Goal: Information Seeking & Learning: Learn about a topic

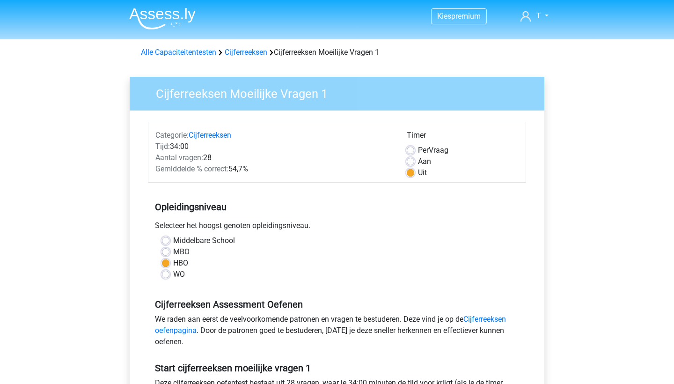
scroll to position [195, 0]
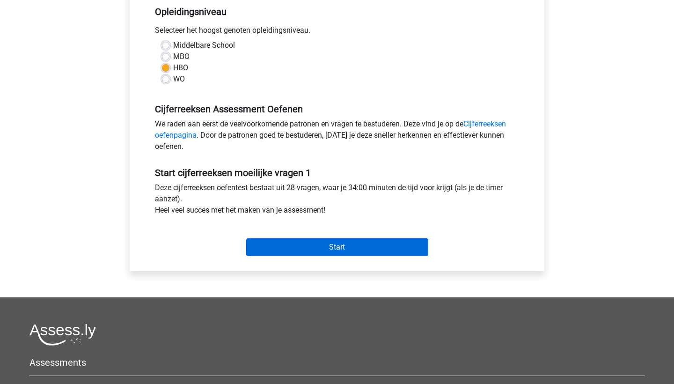
click at [297, 251] on input "Start" at bounding box center [337, 247] width 182 height 18
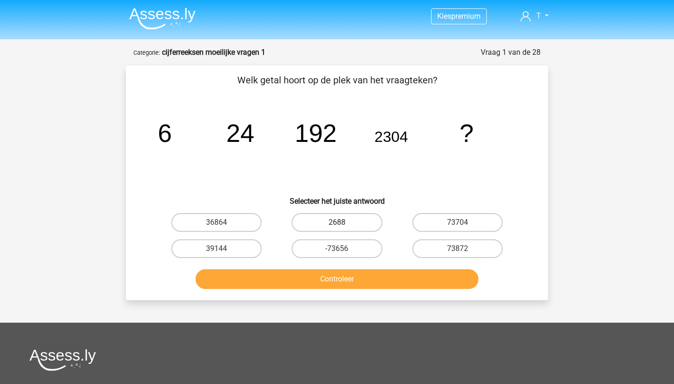
click at [348, 225] on label "2688" at bounding box center [337, 222] width 90 height 19
click at [343, 225] on input "2688" at bounding box center [340, 225] width 6 height 6
radio input "true"
click at [334, 272] on button "Controleer" at bounding box center [337, 279] width 283 height 20
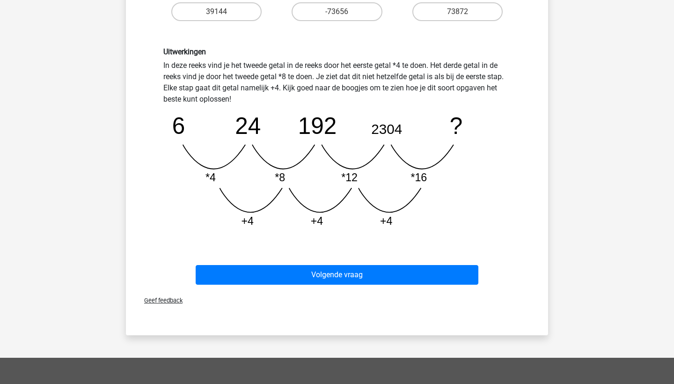
scroll to position [238, 0]
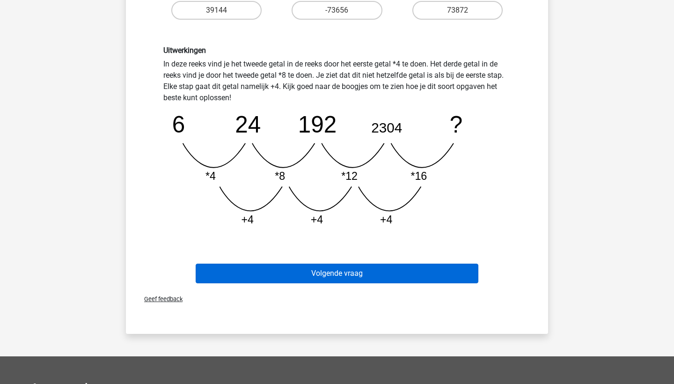
click at [326, 272] on button "Volgende vraag" at bounding box center [337, 274] width 283 height 20
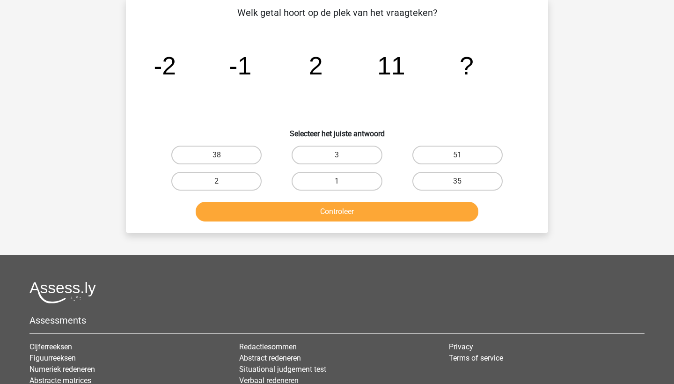
scroll to position [47, 0]
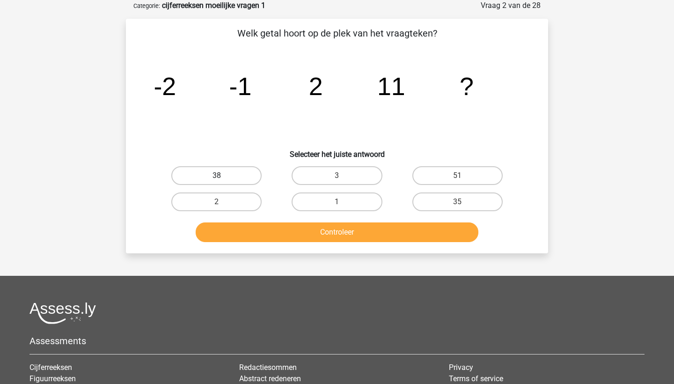
click at [237, 175] on label "38" at bounding box center [216, 175] width 90 height 19
click at [223, 176] on input "38" at bounding box center [220, 179] width 6 height 6
radio input "true"
click at [299, 236] on button "Controleer" at bounding box center [337, 232] width 283 height 20
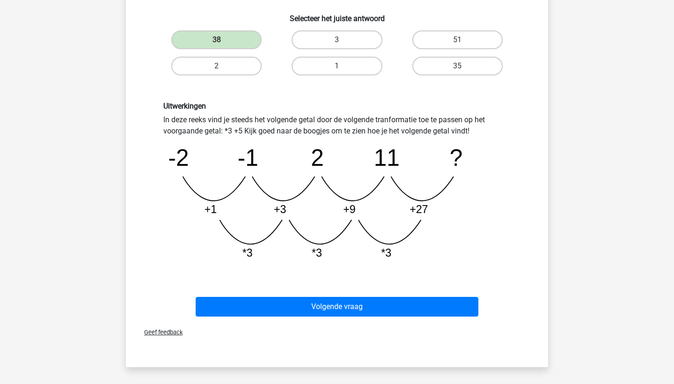
scroll to position [189, 0]
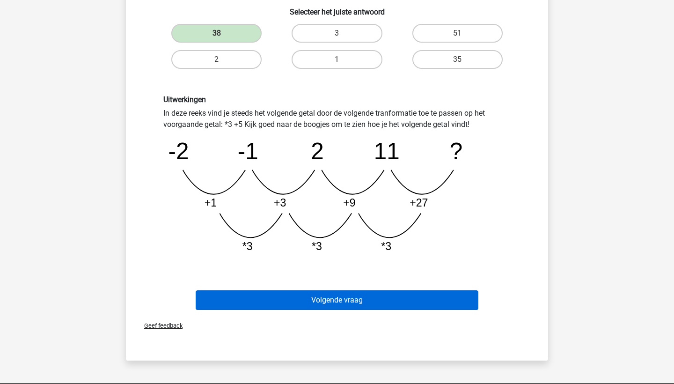
click at [282, 291] on button "Volgende vraag" at bounding box center [337, 300] width 283 height 20
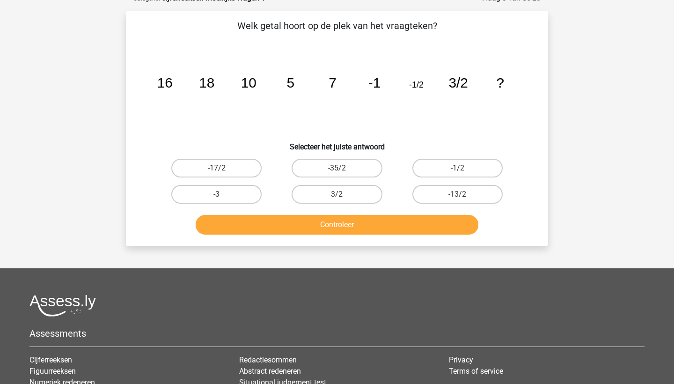
scroll to position [47, 0]
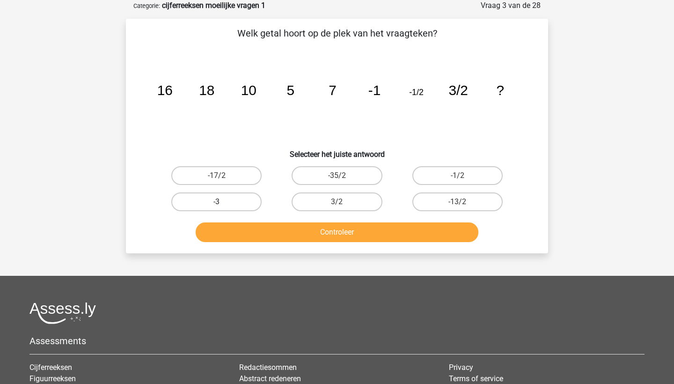
click at [194, 202] on label "-3" at bounding box center [216, 201] width 90 height 19
click at [217, 202] on input "-3" at bounding box center [220, 205] width 6 height 6
radio input "true"
click at [219, 232] on button "Controleer" at bounding box center [337, 232] width 283 height 20
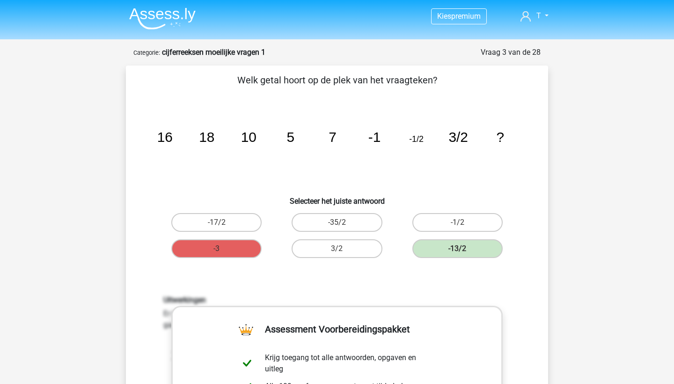
scroll to position [0, 0]
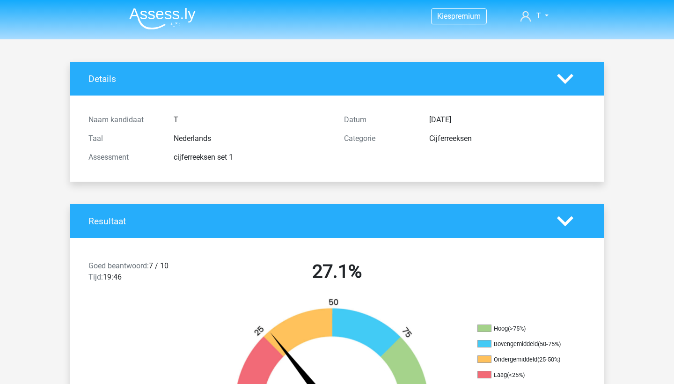
scroll to position [1406, 0]
click at [173, 21] on img at bounding box center [162, 18] width 66 height 22
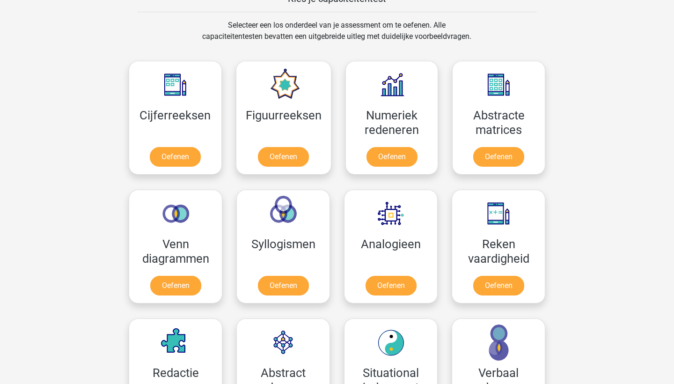
scroll to position [381, 0]
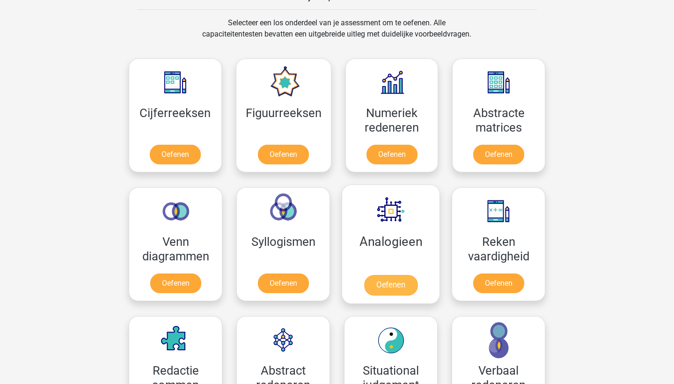
click at [383, 284] on link "Oefenen" at bounding box center [390, 285] width 53 height 21
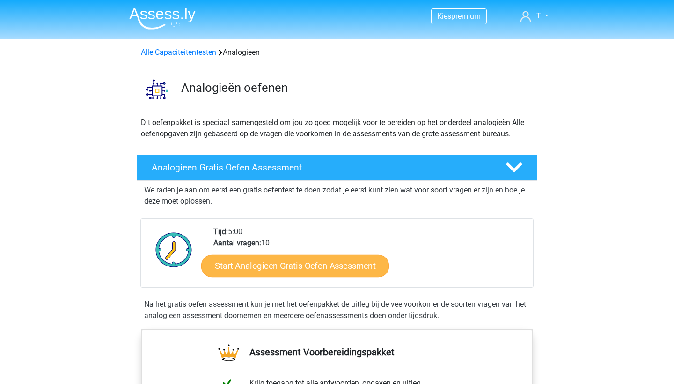
click at [321, 264] on link "Start Analogieen Gratis Oefen Assessment" at bounding box center [295, 265] width 188 height 22
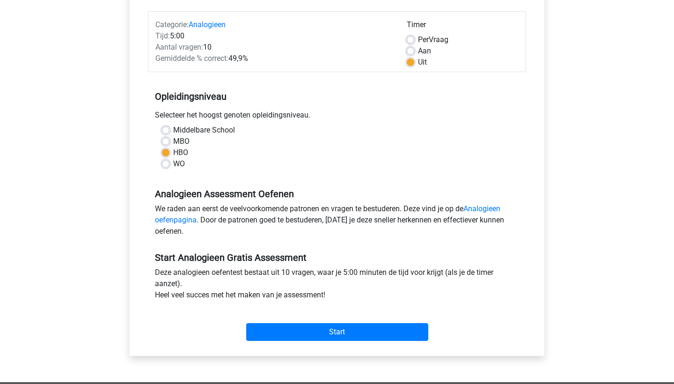
scroll to position [129, 0]
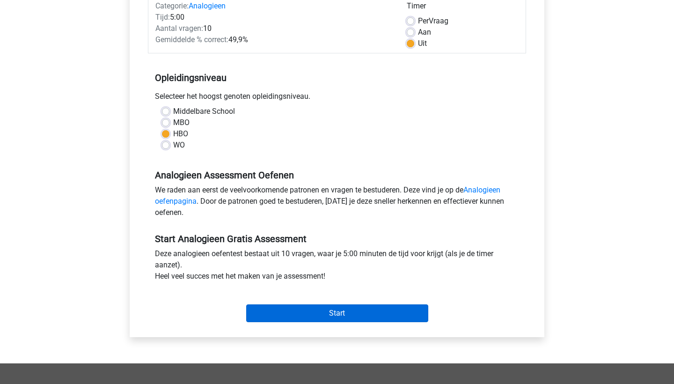
click at [332, 318] on input "Start" at bounding box center [337, 313] width 182 height 18
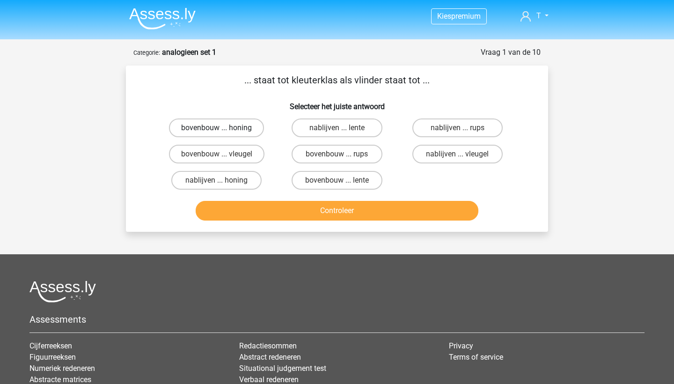
click at [231, 132] on label "bovenbouw ... honing" at bounding box center [216, 127] width 95 height 19
click at [223, 132] on input "bovenbouw ... honing" at bounding box center [220, 131] width 6 height 6
radio input "true"
click at [262, 215] on button "Controleer" at bounding box center [337, 211] width 283 height 20
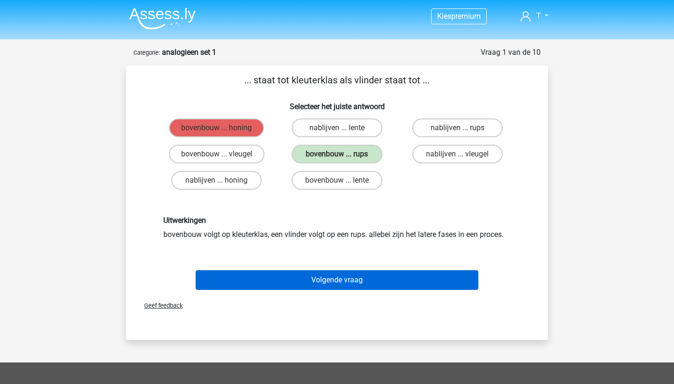
click at [344, 288] on button "Volgende vraag" at bounding box center [337, 280] width 283 height 20
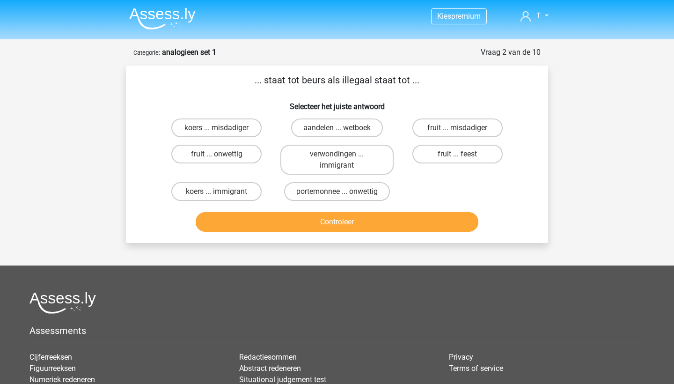
scroll to position [47, 0]
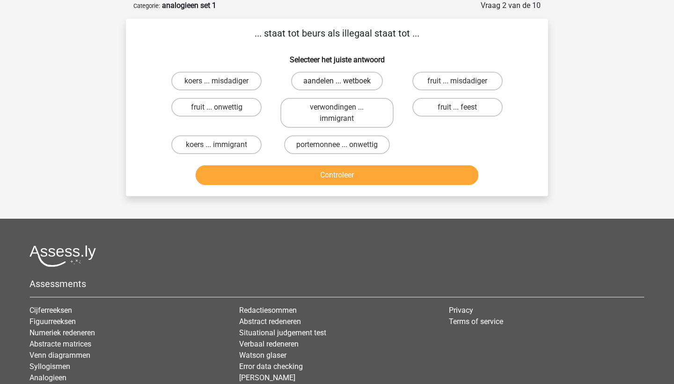
click at [328, 80] on label "aandelen ... wetboek" at bounding box center [337, 81] width 92 height 19
click at [337, 81] on input "aandelen ... wetboek" at bounding box center [340, 84] width 6 height 6
radio input "true"
click at [341, 170] on button "Controleer" at bounding box center [337, 175] width 283 height 20
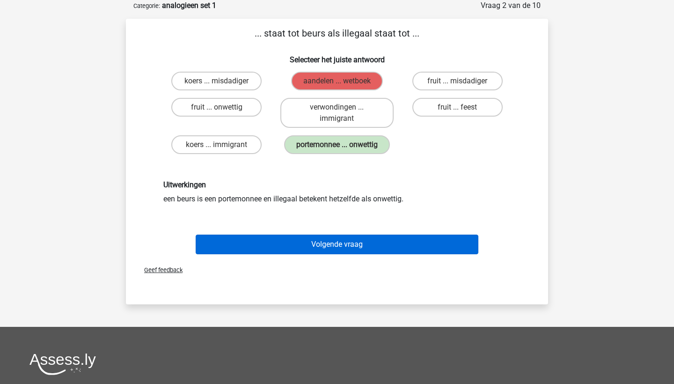
click at [352, 248] on button "Volgende vraag" at bounding box center [337, 244] width 283 height 20
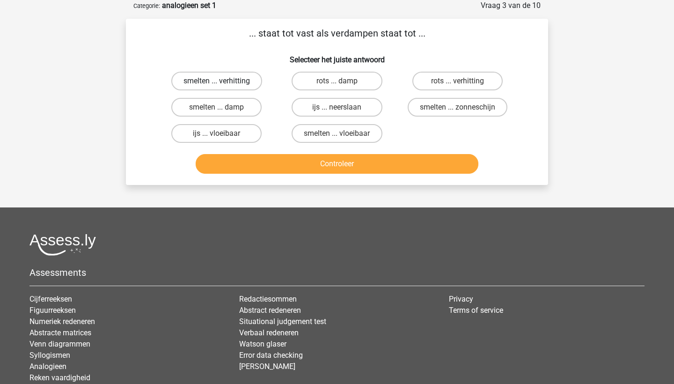
click at [229, 85] on label "smelten ... verhitting" at bounding box center [216, 81] width 91 height 19
click at [223, 85] on input "smelten ... verhitting" at bounding box center [220, 84] width 6 height 6
radio input "true"
click at [257, 148] on div "Controleer" at bounding box center [337, 161] width 392 height 31
click at [264, 159] on button "Controleer" at bounding box center [337, 164] width 283 height 20
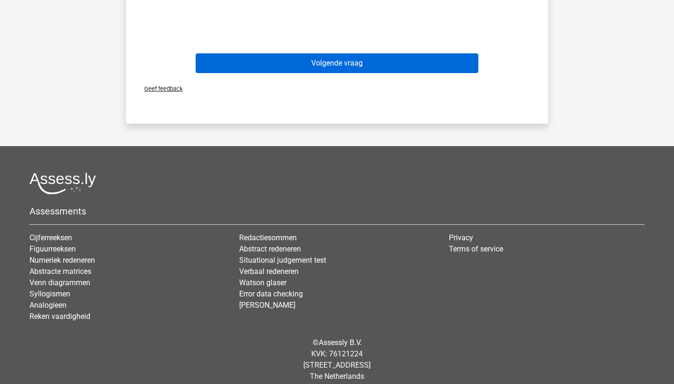
click at [305, 69] on button "Volgende vraag" at bounding box center [337, 63] width 283 height 20
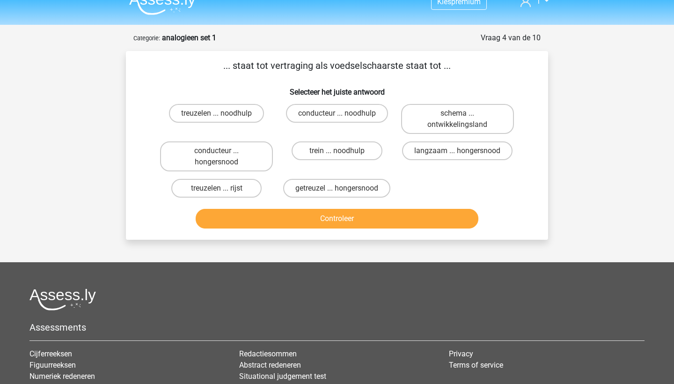
scroll to position [12, 0]
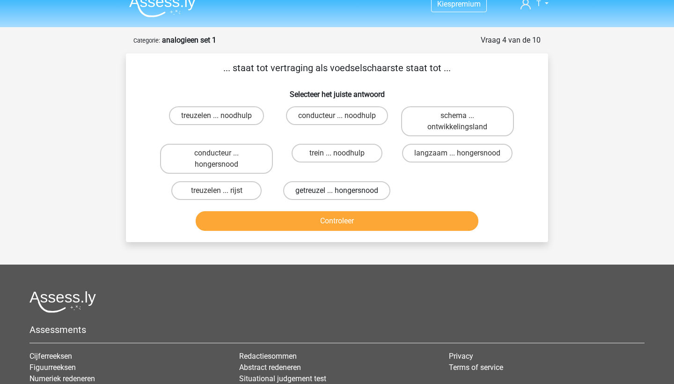
click at [356, 191] on label "getreuzel ... hongersnood" at bounding box center [336, 190] width 107 height 19
click at [343, 191] on input "getreuzel ... hongersnood" at bounding box center [340, 193] width 6 height 6
radio input "true"
click at [193, 112] on label "treuzelen ... noodhulp" at bounding box center [216, 115] width 95 height 19
click at [217, 116] on input "treuzelen ... noodhulp" at bounding box center [220, 119] width 6 height 6
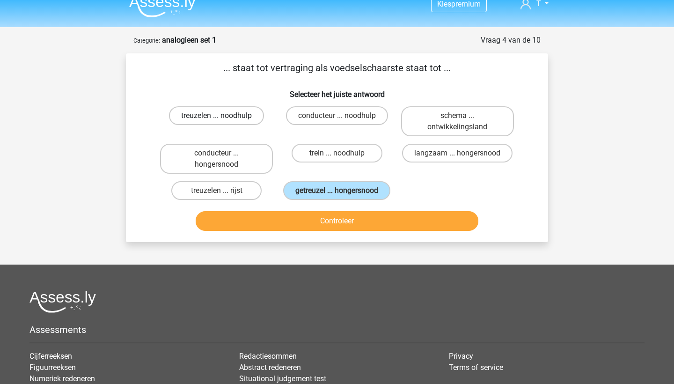
radio input "true"
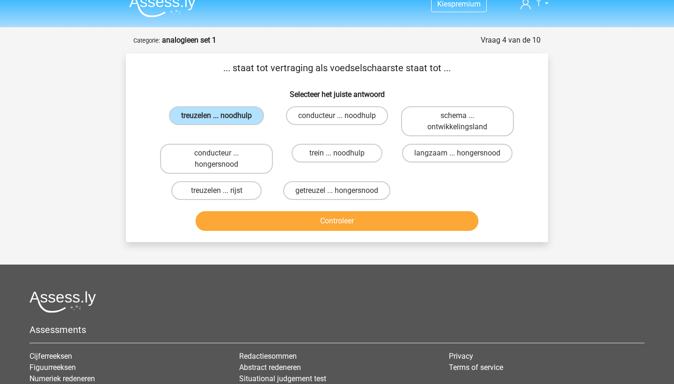
click at [271, 212] on button "Controleer" at bounding box center [337, 221] width 283 height 20
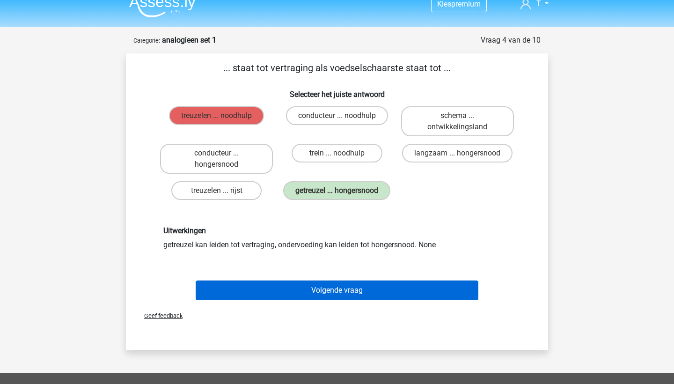
click at [335, 300] on button "Volgende vraag" at bounding box center [337, 290] width 283 height 20
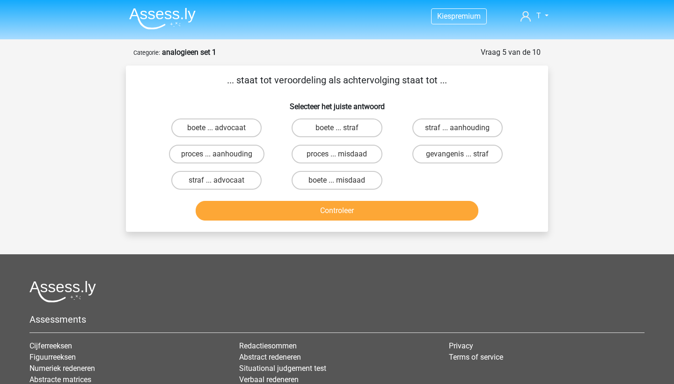
scroll to position [0, 0]
click at [352, 157] on label "proces ... misdaad" at bounding box center [337, 154] width 90 height 19
click at [343, 157] on input "proces ... misdaad" at bounding box center [340, 157] width 6 height 6
radio input "true"
click at [352, 205] on button "Controleer" at bounding box center [337, 211] width 283 height 20
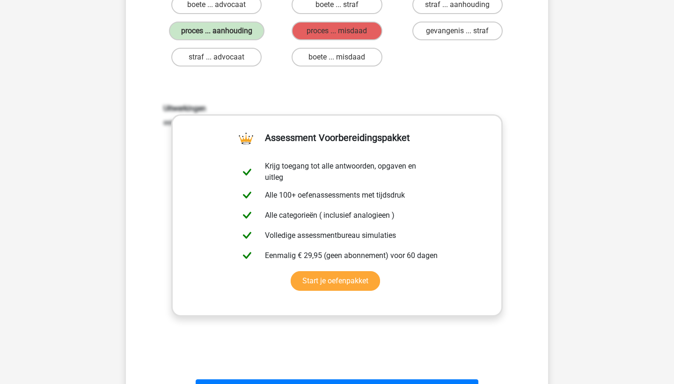
scroll to position [208, 0]
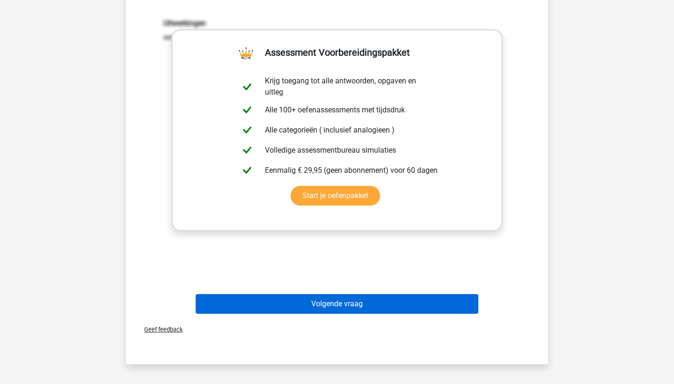
click at [347, 303] on button "Volgende vraag" at bounding box center [337, 304] width 283 height 20
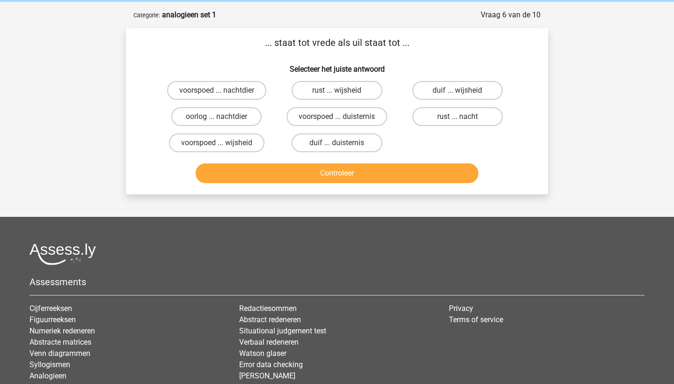
scroll to position [31, 0]
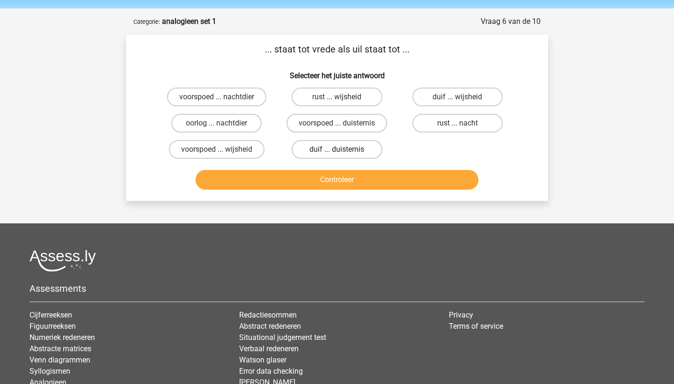
click at [345, 155] on label "duif ... duisternis" at bounding box center [337, 149] width 90 height 19
click at [343, 155] on input "duif ... duisternis" at bounding box center [340, 152] width 6 height 6
radio input "true"
click at [359, 173] on button "Controleer" at bounding box center [337, 180] width 283 height 20
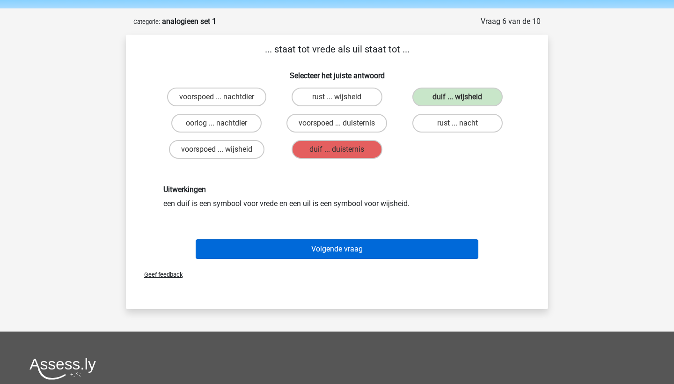
click at [366, 243] on button "Volgende vraag" at bounding box center [337, 249] width 283 height 20
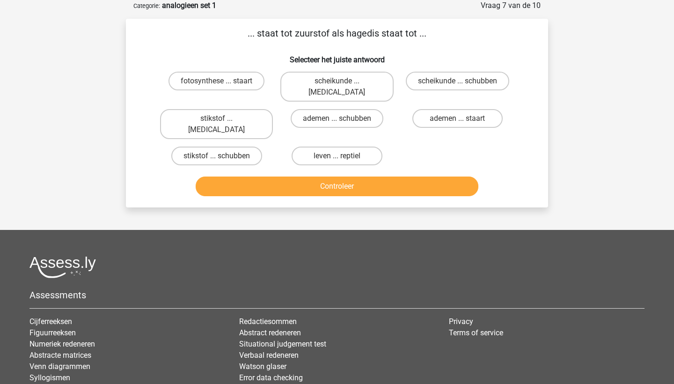
scroll to position [25, 0]
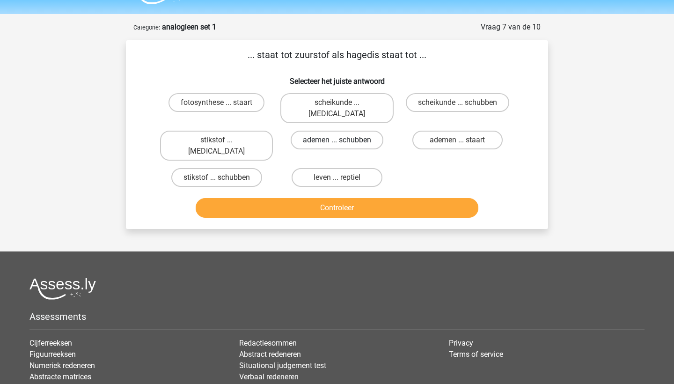
click at [352, 131] on label "ademen ... schubben" at bounding box center [337, 140] width 93 height 19
click at [343, 140] on input "ademen ... schubben" at bounding box center [340, 143] width 6 height 6
radio input "true"
click at [355, 198] on button "Controleer" at bounding box center [337, 208] width 283 height 20
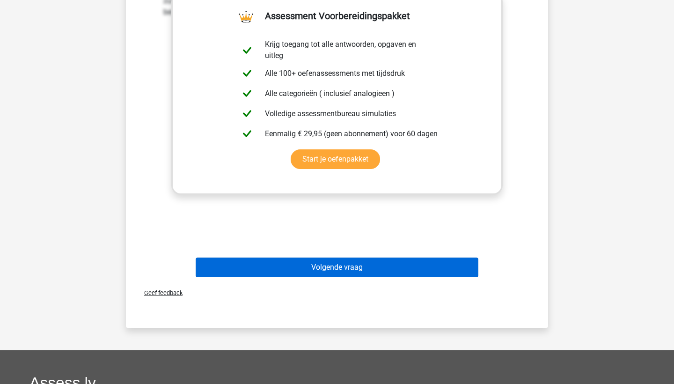
click at [342, 257] on button "Volgende vraag" at bounding box center [337, 267] width 283 height 20
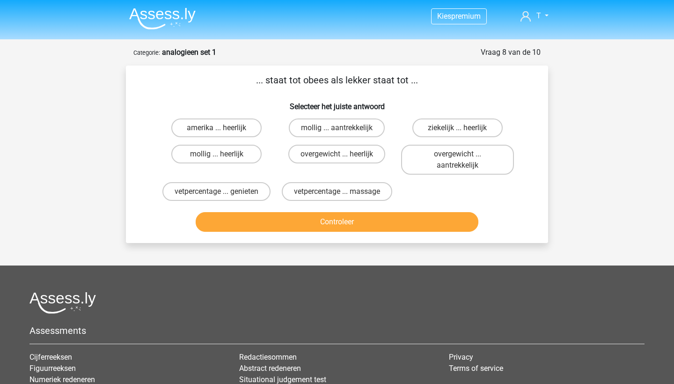
scroll to position [0, 0]
click at [324, 153] on label "overgewicht ... heerlijk" at bounding box center [336, 154] width 97 height 19
click at [337, 154] on input "overgewicht ... heerlijk" at bounding box center [340, 157] width 6 height 6
radio input "true"
click at [337, 221] on button "Controleer" at bounding box center [337, 222] width 283 height 20
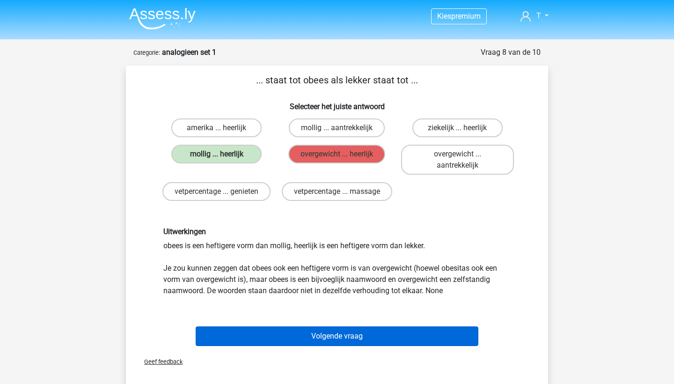
click at [305, 326] on button "Volgende vraag" at bounding box center [337, 336] width 283 height 20
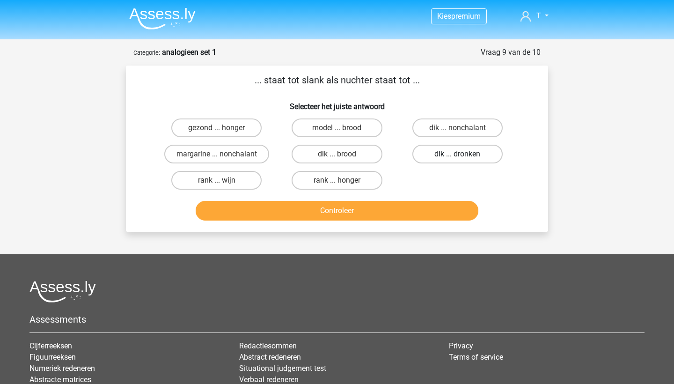
click at [453, 154] on label "dik ... dronken" at bounding box center [457, 154] width 90 height 19
click at [457, 154] on input "dik ... dronken" at bounding box center [460, 157] width 6 height 6
radio input "true"
click at [420, 204] on button "Controleer" at bounding box center [337, 211] width 283 height 20
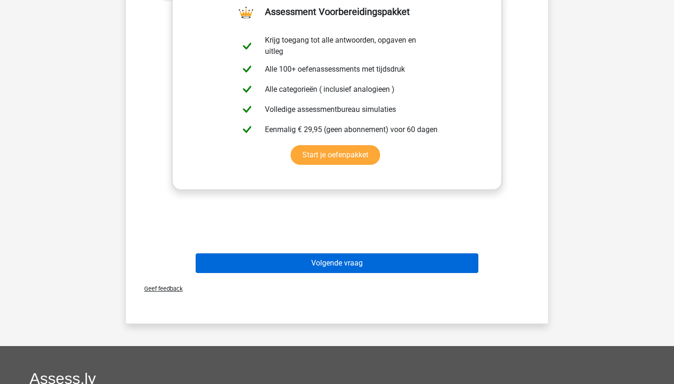
click at [344, 257] on button "Volgende vraag" at bounding box center [337, 263] width 283 height 20
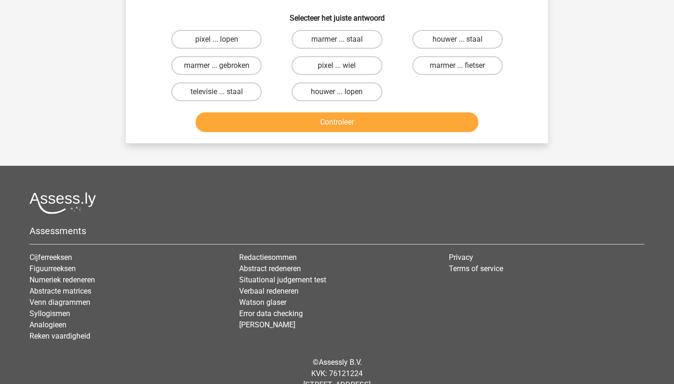
scroll to position [47, 0]
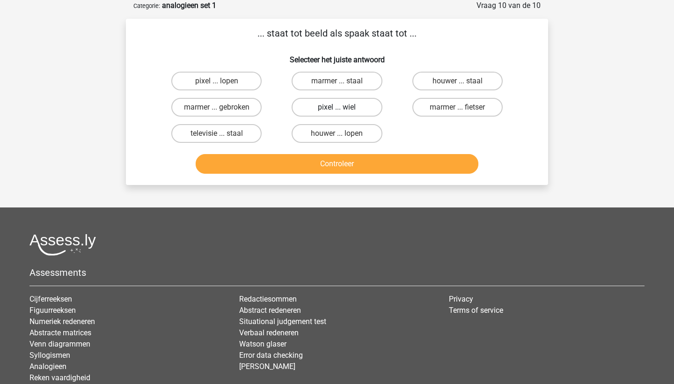
click at [329, 102] on label "pixel ... wiel" at bounding box center [337, 107] width 90 height 19
click at [337, 107] on input "pixel ... wiel" at bounding box center [340, 110] width 6 height 6
radio input "true"
click at [324, 159] on button "Controleer" at bounding box center [337, 164] width 283 height 20
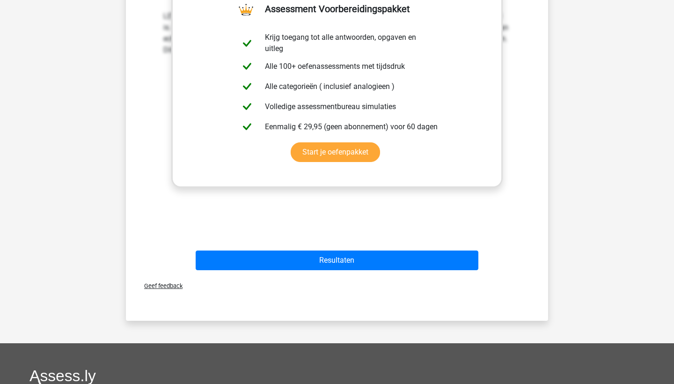
scroll to position [300, 0]
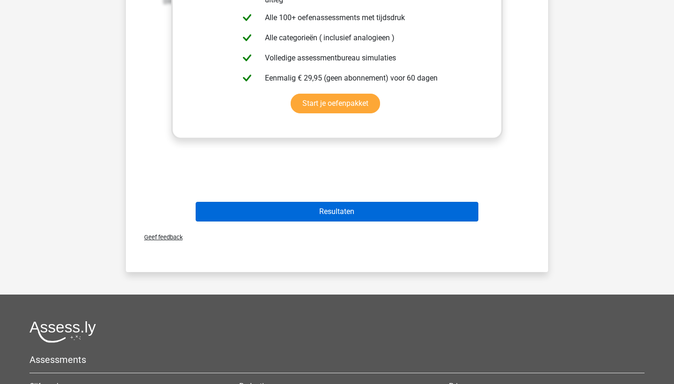
click at [347, 208] on button "Resultaten" at bounding box center [337, 212] width 283 height 20
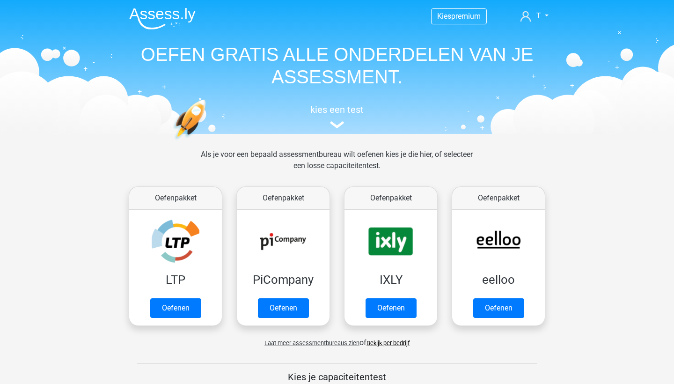
scroll to position [381, 0]
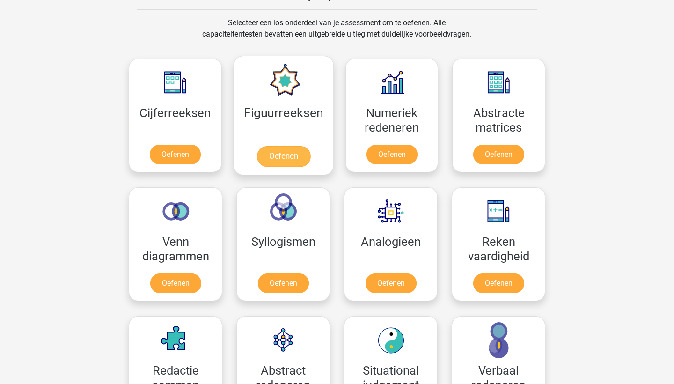
click at [289, 163] on link "Oefenen" at bounding box center [282, 156] width 53 height 21
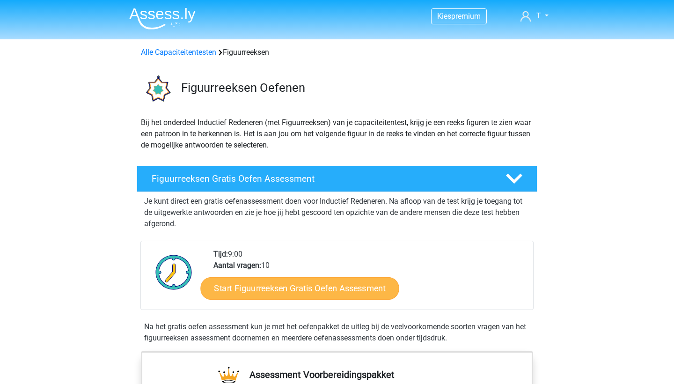
click at [289, 289] on link "Start Figuurreeksen Gratis Oefen Assessment" at bounding box center [300, 288] width 198 height 22
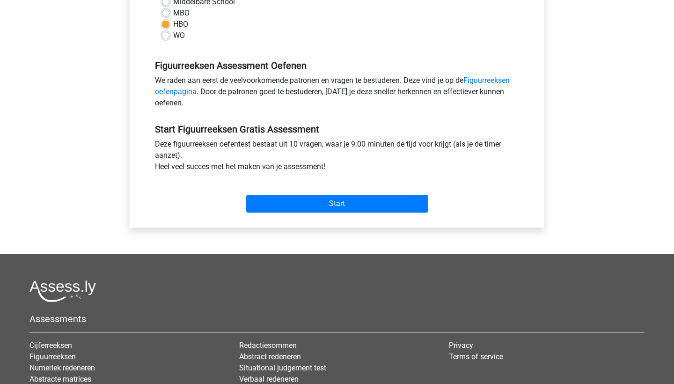
scroll to position [246, 0]
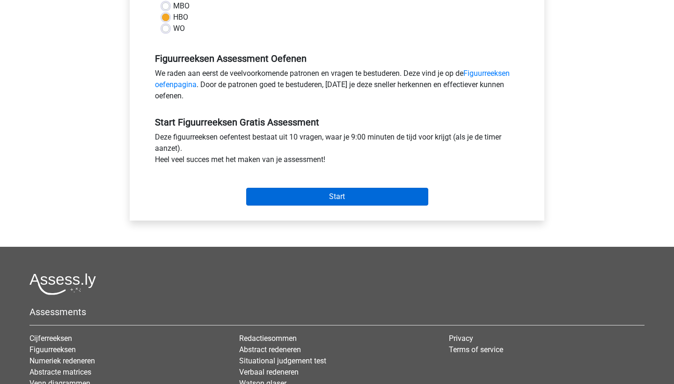
click at [338, 191] on input "Start" at bounding box center [337, 197] width 182 height 18
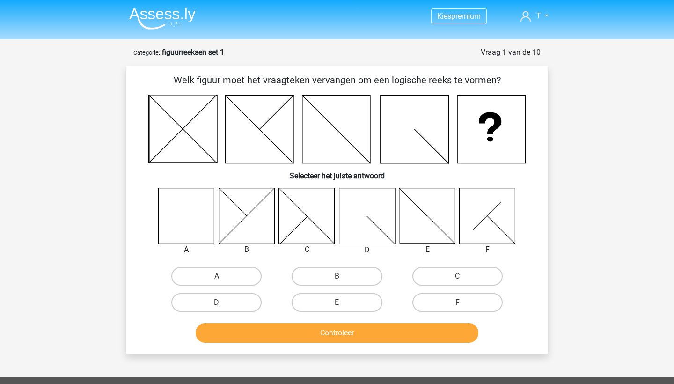
click at [230, 278] on label "A" at bounding box center [216, 276] width 90 height 19
click at [223, 278] on input "A" at bounding box center [220, 279] width 6 height 6
radio input "true"
click at [263, 337] on button "Controleer" at bounding box center [337, 333] width 283 height 20
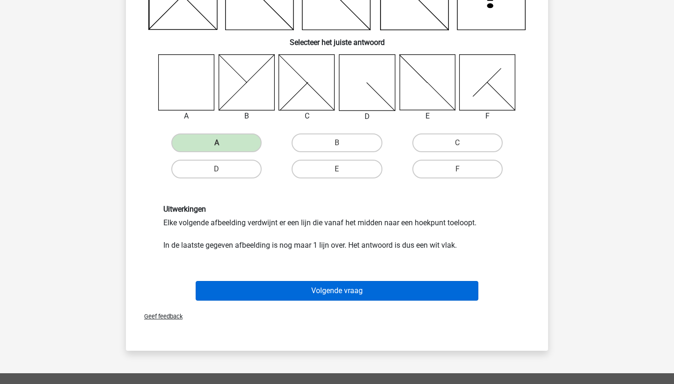
click at [321, 288] on button "Volgende vraag" at bounding box center [337, 291] width 283 height 20
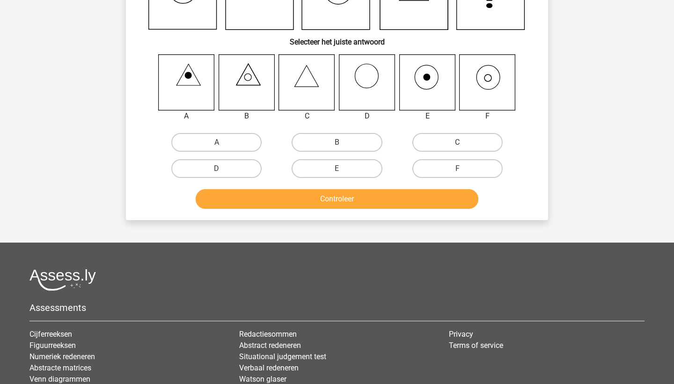
scroll to position [47, 0]
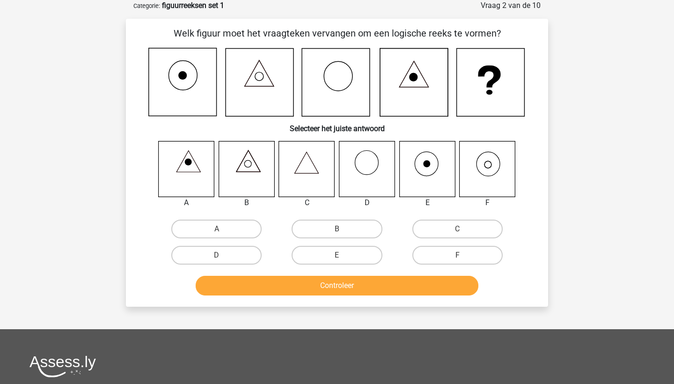
click at [494, 160] on icon at bounding box center [488, 169] width 56 height 56
click at [457, 256] on input "F" at bounding box center [460, 258] width 6 height 6
radio input "true"
click at [415, 287] on button "Controleer" at bounding box center [337, 286] width 283 height 20
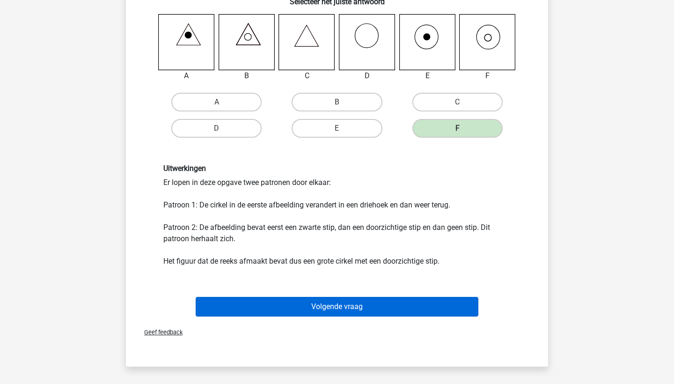
click at [384, 311] on button "Volgende vraag" at bounding box center [337, 307] width 283 height 20
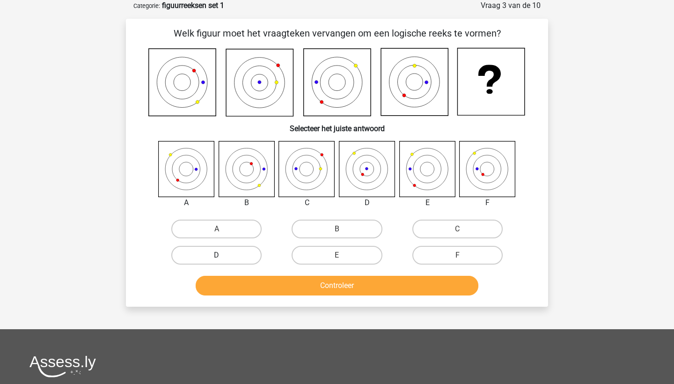
click at [204, 254] on label "D" at bounding box center [216, 255] width 90 height 19
click at [217, 255] on input "D" at bounding box center [220, 258] width 6 height 6
radio input "true"
click at [246, 284] on button "Controleer" at bounding box center [337, 286] width 283 height 20
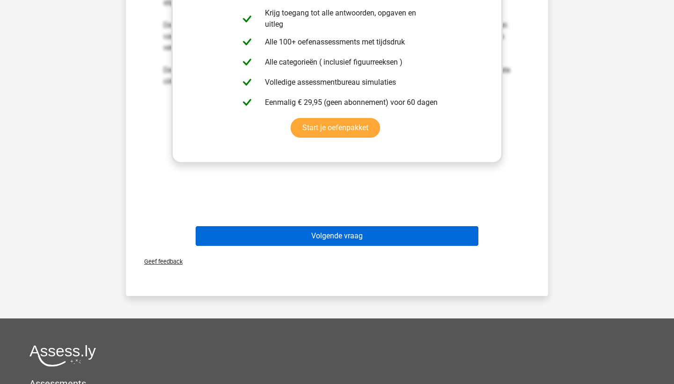
click at [340, 241] on button "Volgende vraag" at bounding box center [337, 236] width 283 height 20
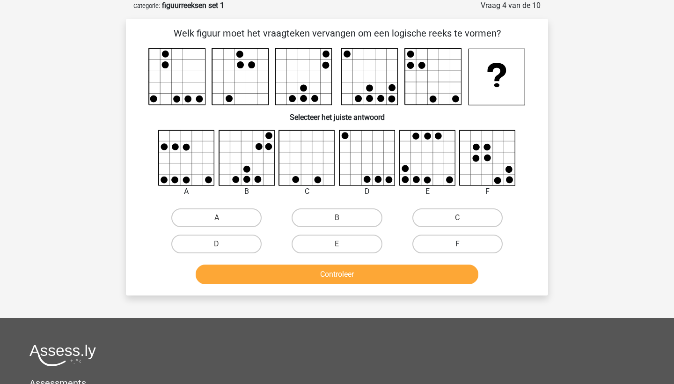
click at [463, 241] on label "F" at bounding box center [457, 243] width 90 height 19
click at [463, 244] on input "F" at bounding box center [460, 247] width 6 height 6
radio input "true"
click at [438, 269] on button "Controleer" at bounding box center [337, 274] width 283 height 20
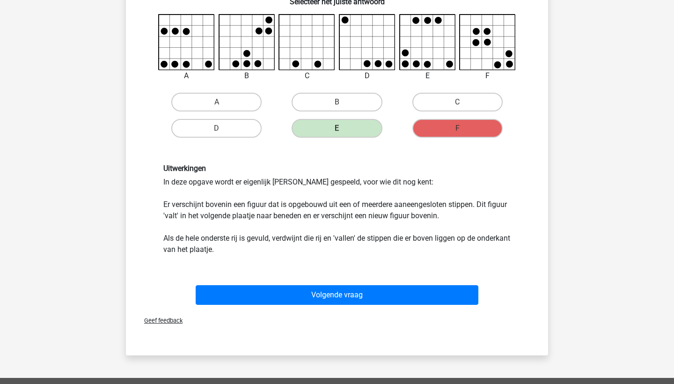
scroll to position [163, 0]
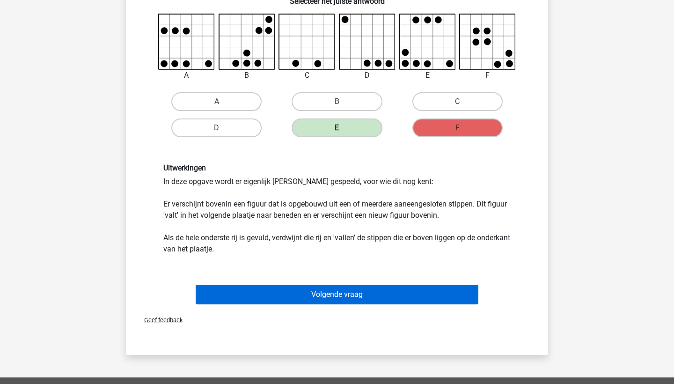
click at [392, 300] on button "Volgende vraag" at bounding box center [337, 295] width 283 height 20
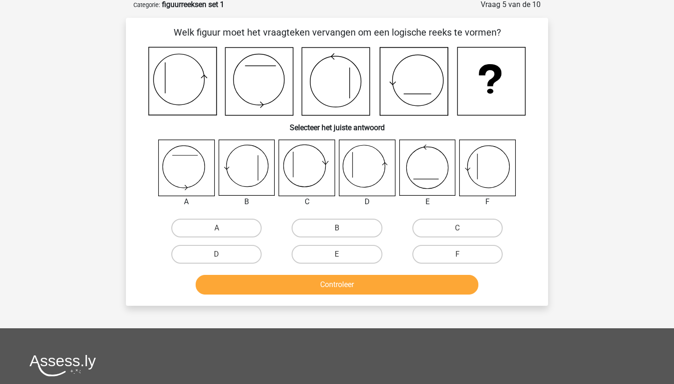
scroll to position [47, 0]
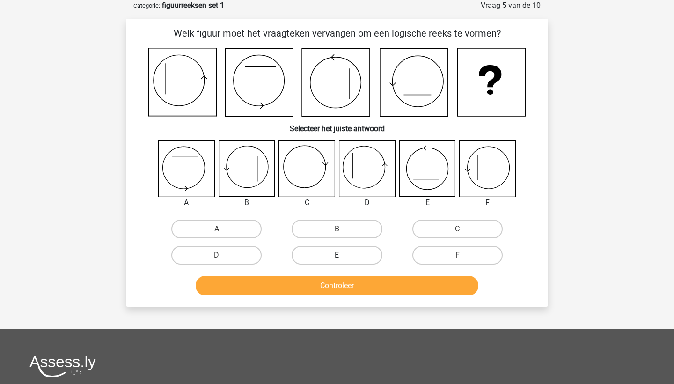
click at [338, 249] on label "E" at bounding box center [337, 255] width 90 height 19
click at [338, 255] on input "E" at bounding box center [340, 258] width 6 height 6
radio input "true"
click at [361, 286] on button "Controleer" at bounding box center [337, 286] width 283 height 20
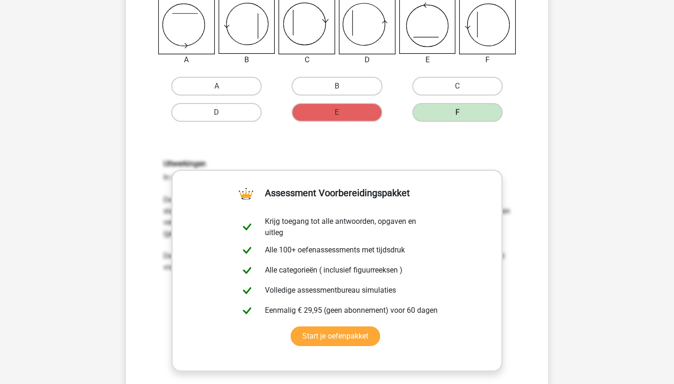
scroll to position [295, 0]
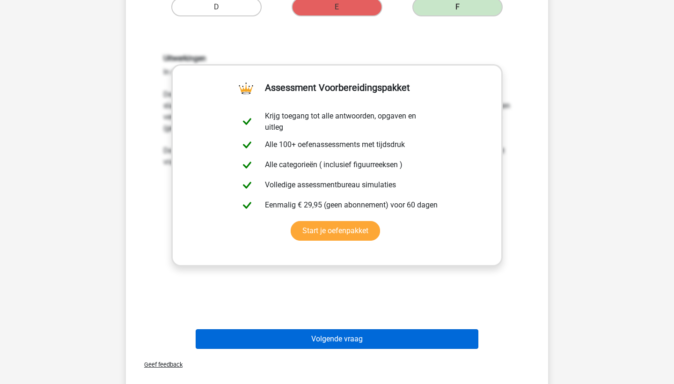
click at [355, 337] on button "Volgende vraag" at bounding box center [337, 339] width 283 height 20
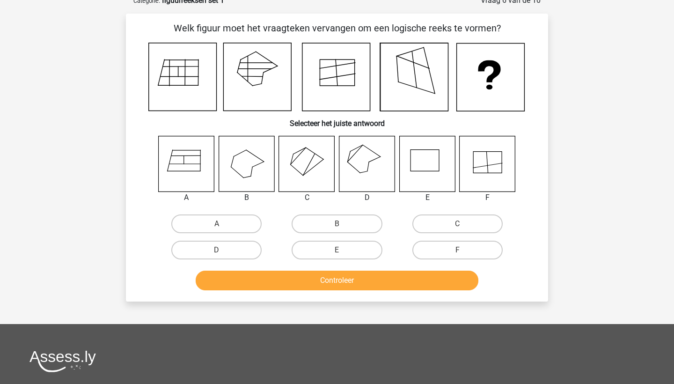
scroll to position [47, 0]
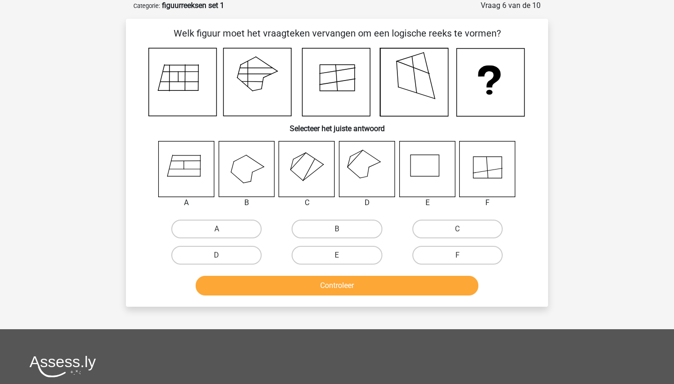
click at [356, 165] on icon at bounding box center [367, 169] width 56 height 56
click at [231, 255] on label "D" at bounding box center [216, 255] width 90 height 19
click at [223, 255] on input "D" at bounding box center [220, 258] width 6 height 6
radio input "true"
click at [264, 280] on button "Controleer" at bounding box center [337, 286] width 283 height 20
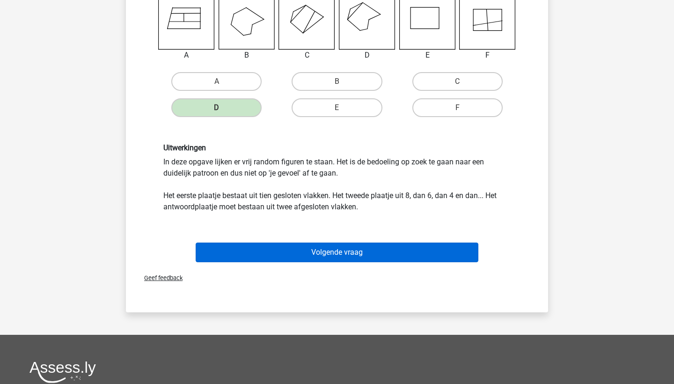
click at [308, 242] on button "Volgende vraag" at bounding box center [337, 252] width 283 height 20
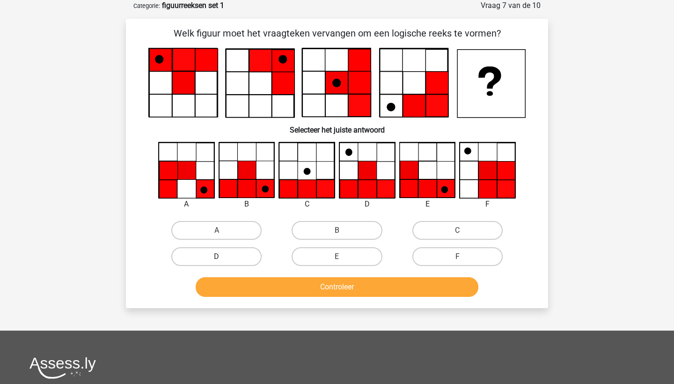
click at [224, 258] on label "D" at bounding box center [216, 256] width 90 height 19
click at [223, 258] on input "D" at bounding box center [220, 259] width 6 height 6
radio input "true"
click at [242, 288] on button "Controleer" at bounding box center [337, 287] width 283 height 20
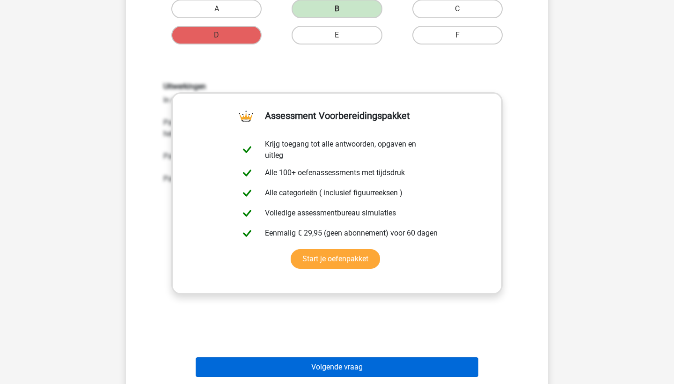
click at [383, 367] on button "Volgende vraag" at bounding box center [337, 367] width 283 height 20
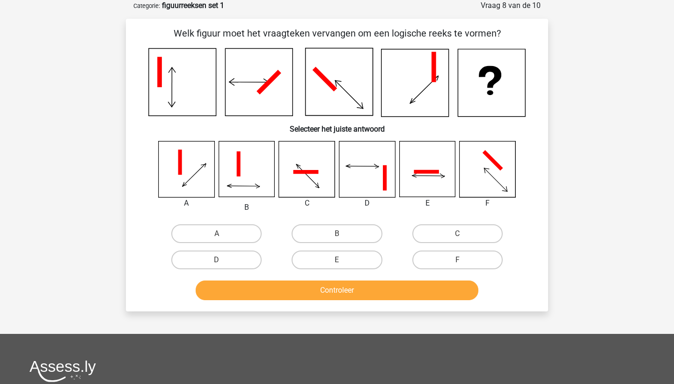
click at [278, 188] on div at bounding box center [306, 169] width 71 height 56
click at [307, 251] on label "E" at bounding box center [337, 259] width 90 height 19
click at [337, 260] on input "E" at bounding box center [340, 263] width 6 height 6
radio input "true"
click at [330, 286] on button "Controleer" at bounding box center [337, 290] width 283 height 20
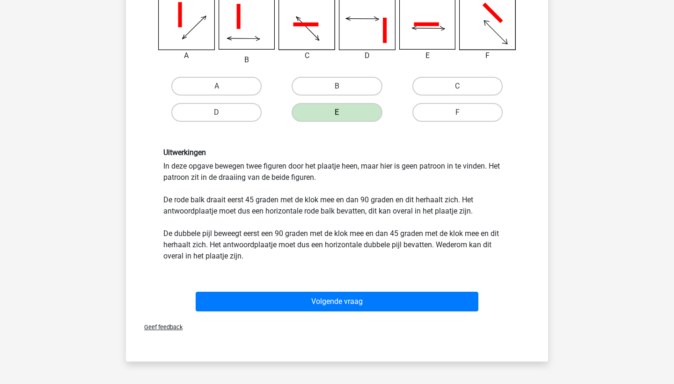
scroll to position [196, 0]
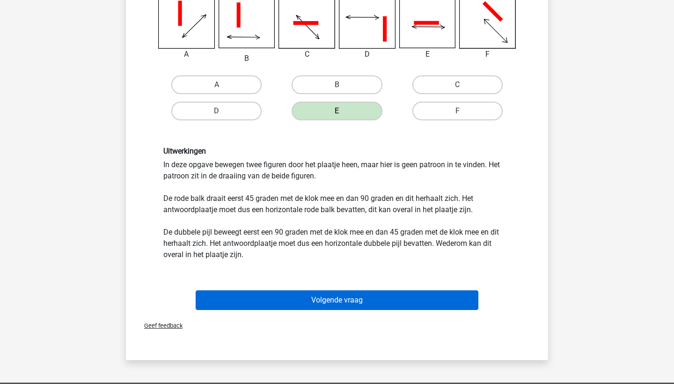
click at [343, 304] on button "Volgende vraag" at bounding box center [337, 300] width 283 height 20
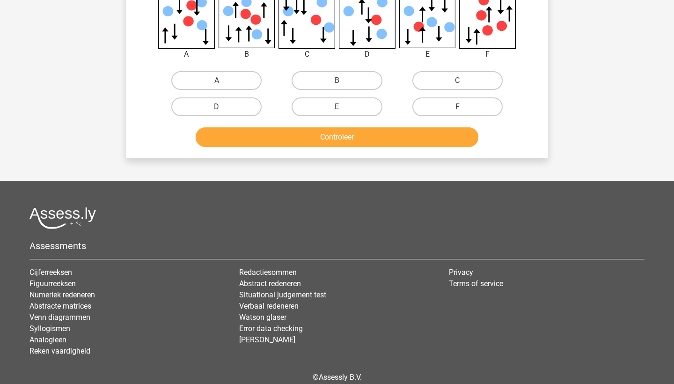
scroll to position [47, 0]
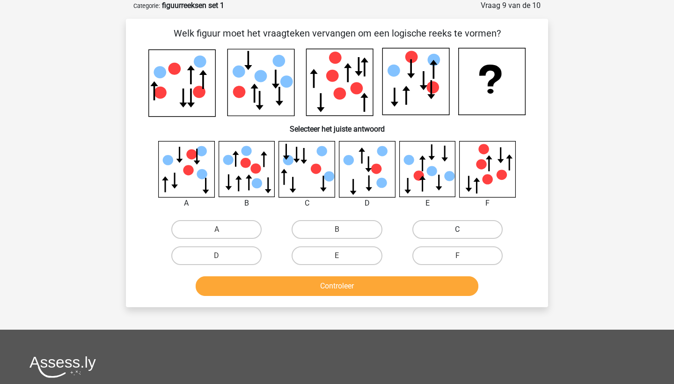
click at [461, 228] on label "C" at bounding box center [457, 229] width 90 height 19
click at [461, 229] on input "C" at bounding box center [460, 232] width 6 height 6
radio input "true"
click at [431, 282] on button "Controleer" at bounding box center [337, 286] width 283 height 20
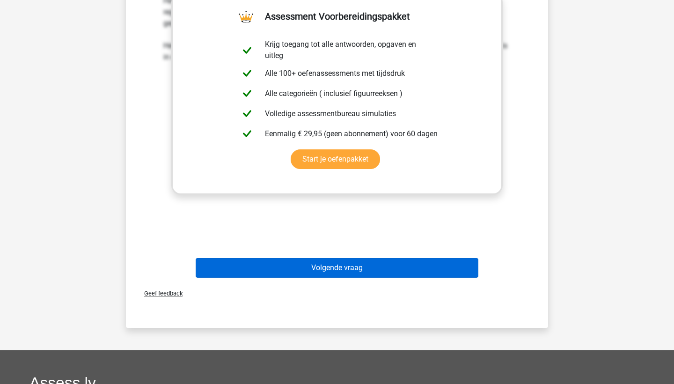
click at [388, 264] on button "Volgende vraag" at bounding box center [337, 268] width 283 height 20
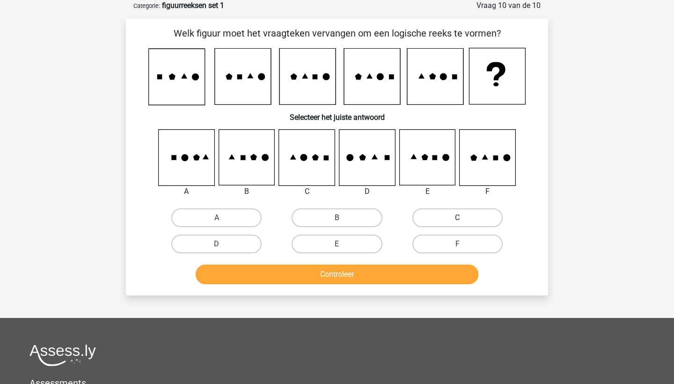
click at [441, 220] on label "C" at bounding box center [457, 217] width 90 height 19
click at [457, 220] on input "C" at bounding box center [460, 221] width 6 height 6
radio input "true"
click at [399, 276] on button "Controleer" at bounding box center [337, 274] width 283 height 20
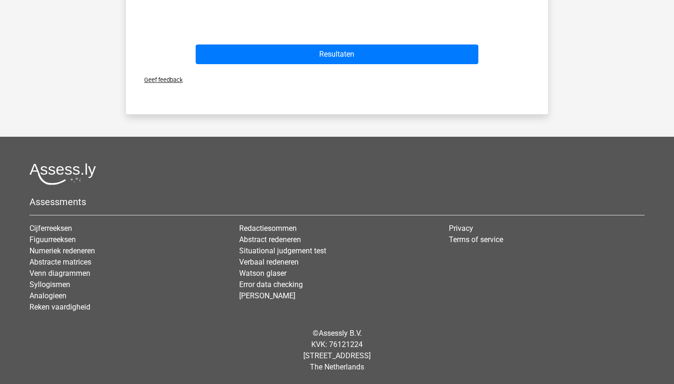
scroll to position [568, 0]
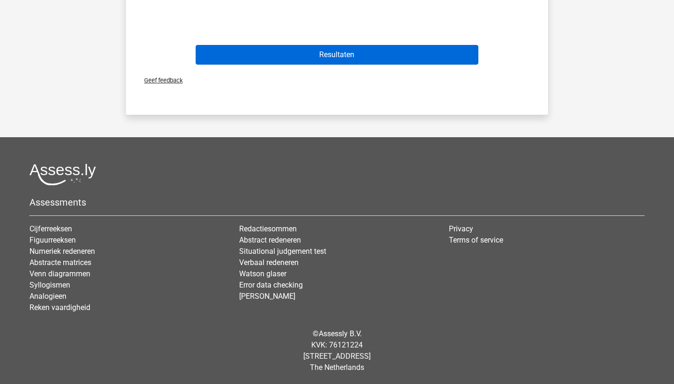
click at [383, 60] on button "Resultaten" at bounding box center [337, 55] width 283 height 20
